Goal: Obtain resource: Obtain resource

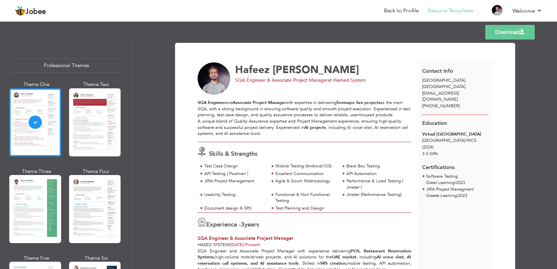
scroll to position [206, 0]
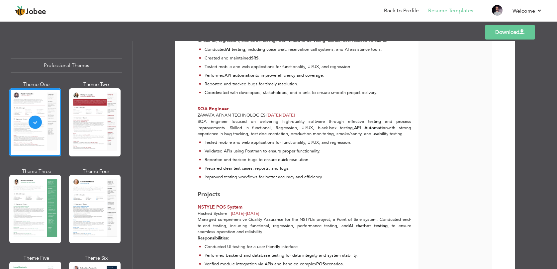
scroll to position [227, 0]
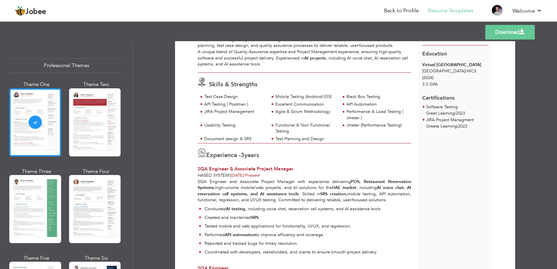
scroll to position [74, 0]
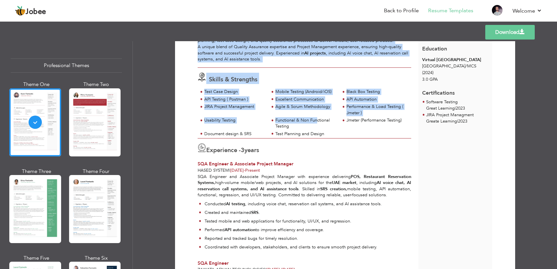
drag, startPoint x: 190, startPoint y: 84, endPoint x: 315, endPoint y: 121, distance: 130.2
click at [315, 121] on div "Functional & Non Functional Testing" at bounding box center [305, 123] width 61 height 12
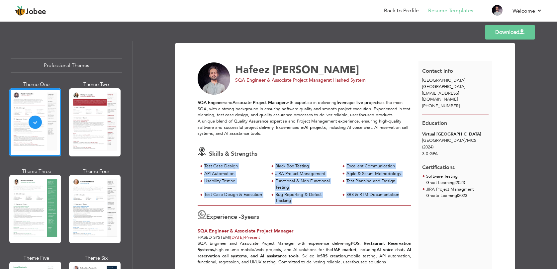
drag, startPoint x: 203, startPoint y: 167, endPoint x: 397, endPoint y: 194, distance: 196.4
click at [397, 195] on div "Test Case Design Black Box Testing Excellent Communication API Automation" at bounding box center [303, 184] width 213 height 42
copy div "Test Case Design Black Box Testing Excellent Communication API Automation JIRA …"
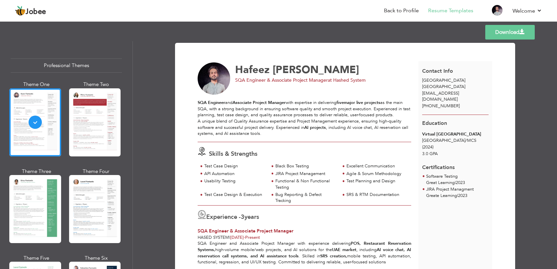
click at [291, 143] on div "Skills & Strengths Test Case Design Black Box Testing Excellent Communication A…" at bounding box center [304, 173] width 221 height 63
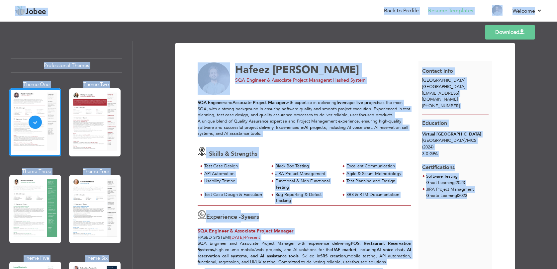
click at [291, 143] on div "Skills & Strengths Test Case Design Black Box Testing Excellent Communication A…" at bounding box center [304, 173] width 221 height 63
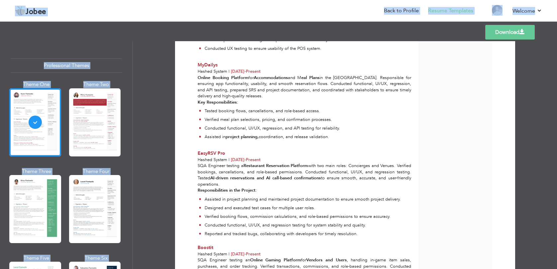
scroll to position [555, 0]
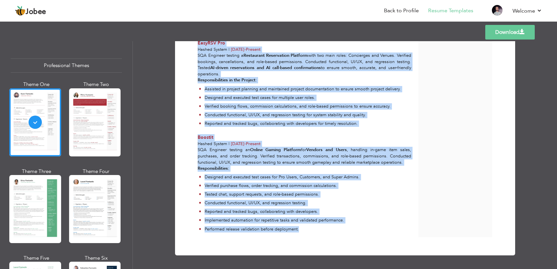
drag, startPoint x: 232, startPoint y: 65, endPoint x: 354, endPoint y: 229, distance: 203.8
copy div "Hafeez Ul Rehman SQA Engineer & Associate Project Manager at Hashed System SQA …"
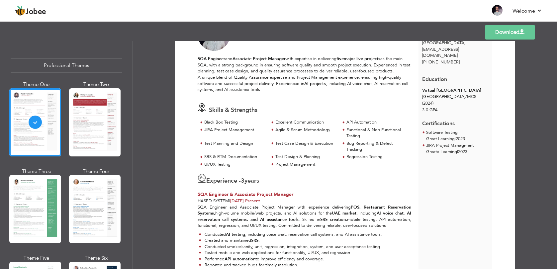
scroll to position [44, 0]
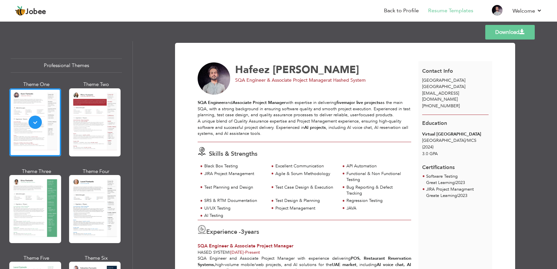
click at [508, 33] on link "Download" at bounding box center [509, 32] width 49 height 15
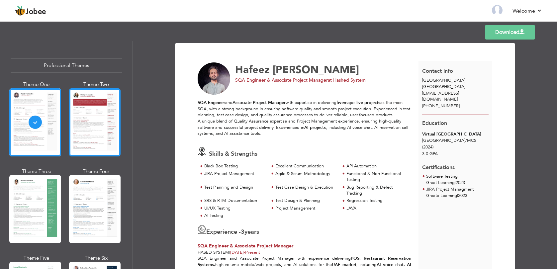
click at [101, 124] on div at bounding box center [95, 122] width 52 height 68
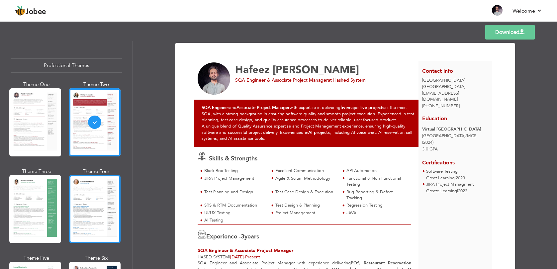
click at [90, 184] on div at bounding box center [95, 209] width 52 height 68
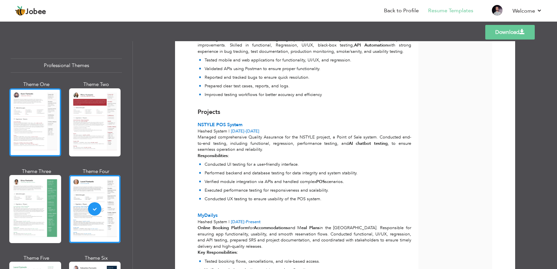
click at [34, 117] on div at bounding box center [35, 122] width 52 height 68
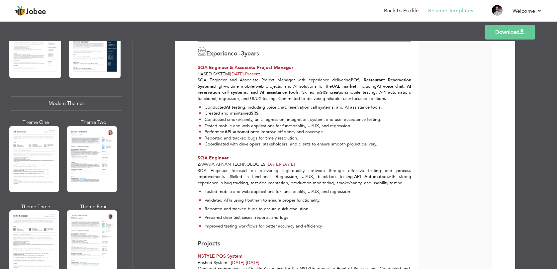
scroll to position [250, 0]
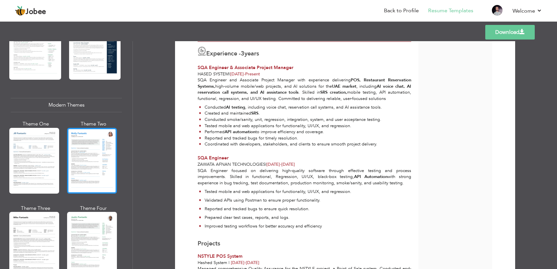
click at [87, 156] on div at bounding box center [92, 161] width 50 height 66
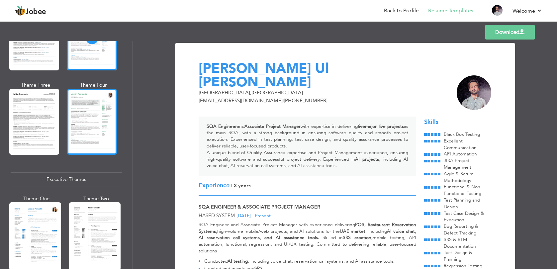
scroll to position [390, 0]
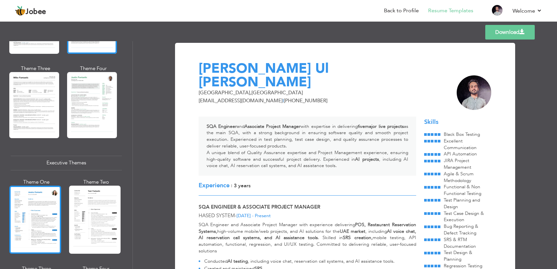
click at [46, 221] on div at bounding box center [35, 220] width 52 height 68
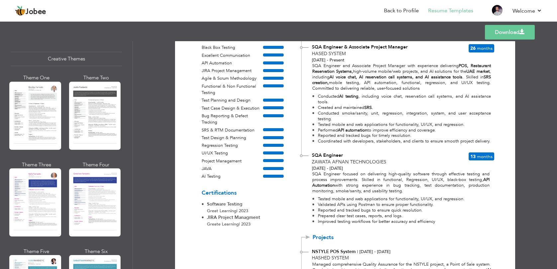
scroll to position [788, 0]
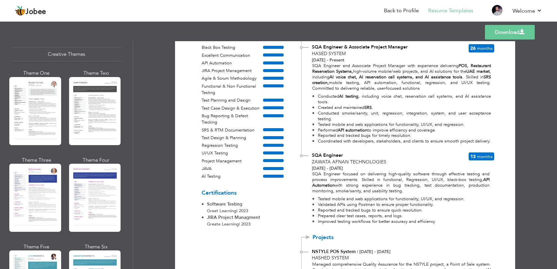
click at [43, 194] on div at bounding box center [35, 198] width 52 height 68
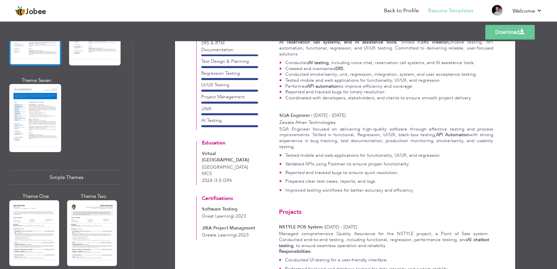
scroll to position [1045, 0]
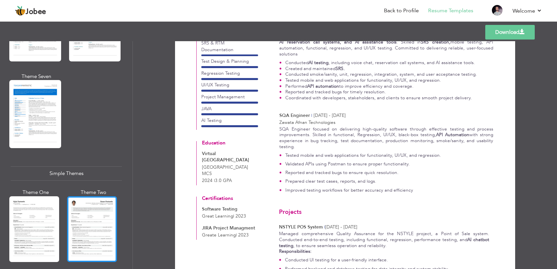
click at [85, 209] on div at bounding box center [92, 229] width 50 height 66
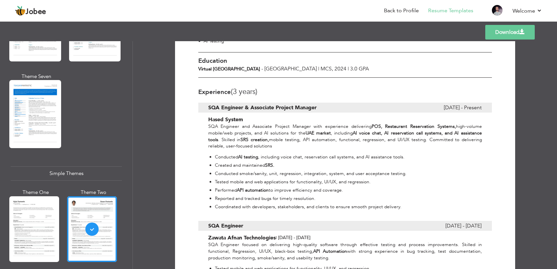
scroll to position [187, 0]
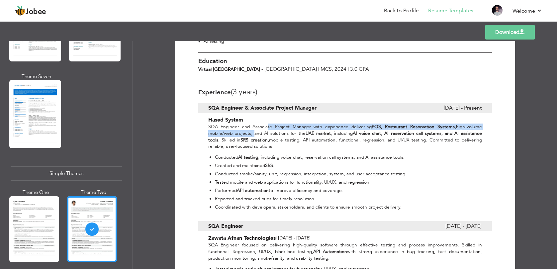
drag, startPoint x: 250, startPoint y: 122, endPoint x: 265, endPoint y: 121, distance: 15.0
click at [265, 123] on p "SQA Engineer and Associate Project Manager with experience delivering POS, Rest…" at bounding box center [345, 136] width 274 height 26
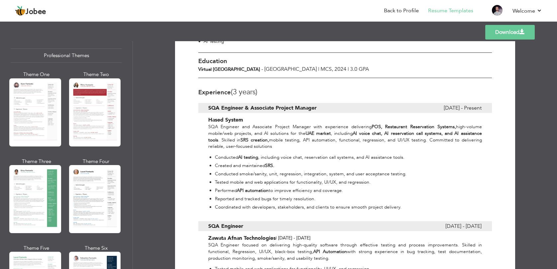
scroll to position [0, 0]
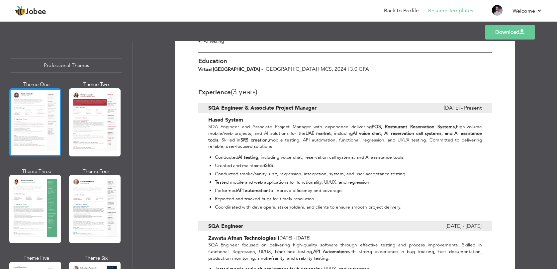
click at [42, 123] on div at bounding box center [35, 122] width 52 height 68
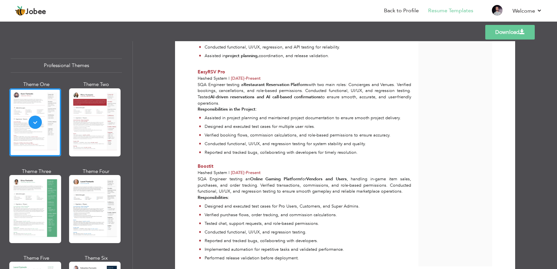
scroll to position [557, 0]
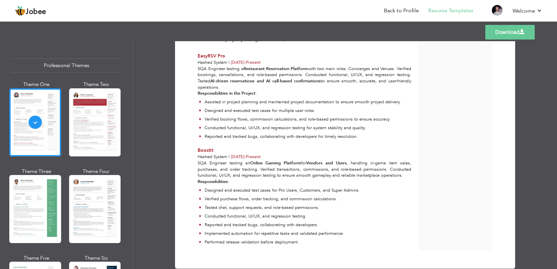
click at [518, 35] on link "Download" at bounding box center [509, 32] width 49 height 15
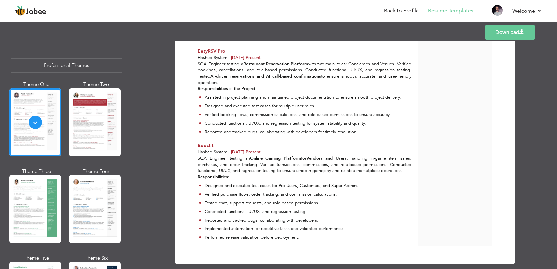
scroll to position [562, 0]
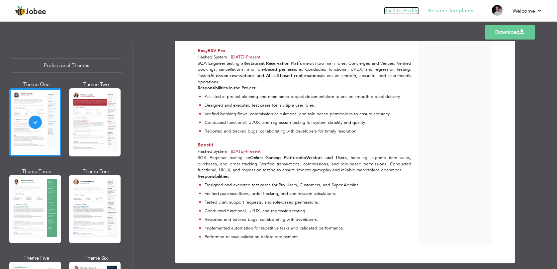
click at [410, 12] on link "Back to Profile" at bounding box center [401, 11] width 35 height 8
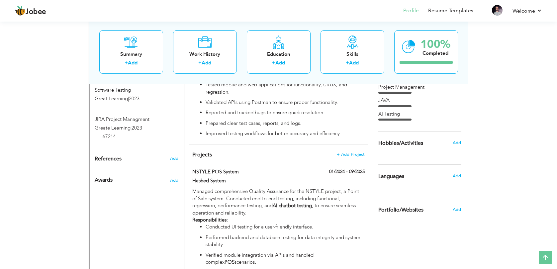
scroll to position [334, 0]
